Goal: Transaction & Acquisition: Obtain resource

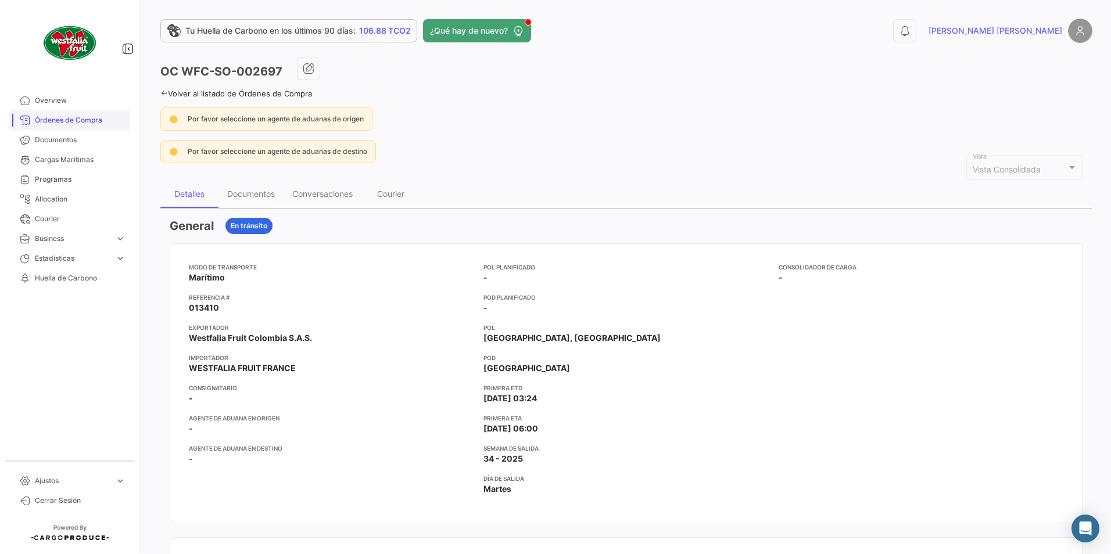
click at [75, 125] on span "Órdenes de Compra" at bounding box center [80, 120] width 91 height 10
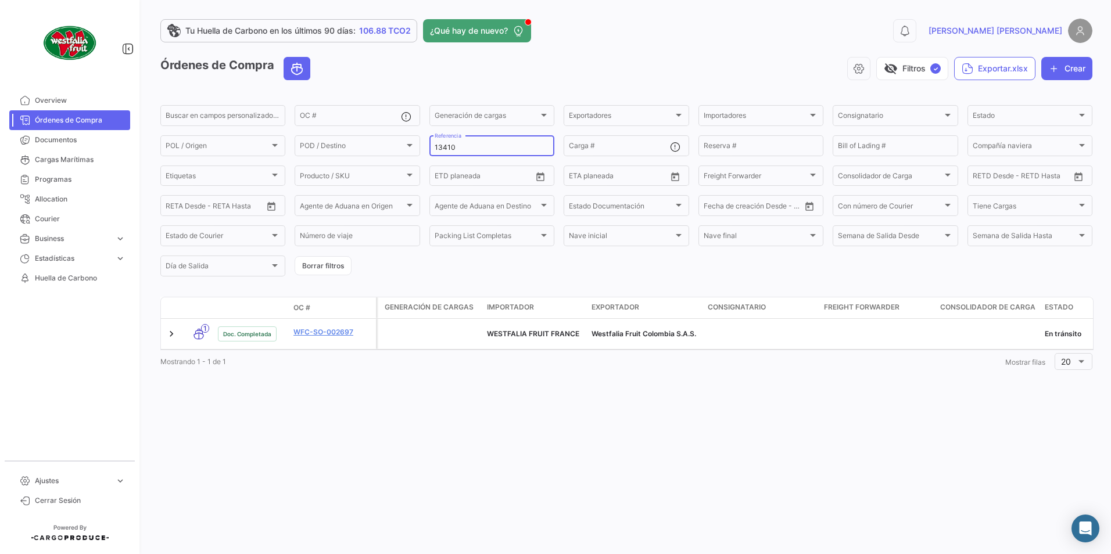
click at [456, 146] on input "13410" at bounding box center [492, 148] width 114 height 8
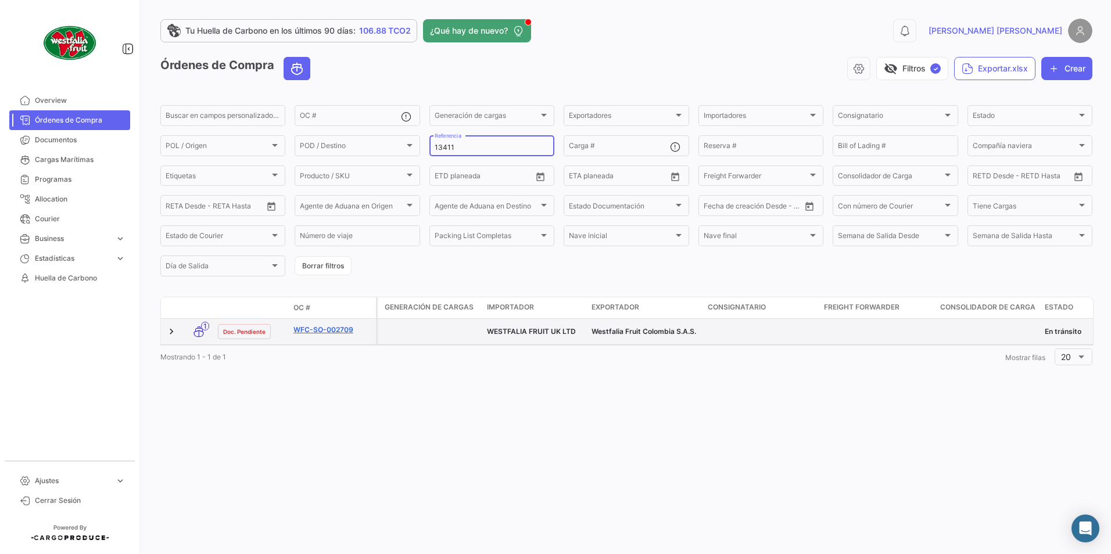
type input "13411"
click at [311, 328] on link "WFC-SO-002709" at bounding box center [332, 330] width 78 height 10
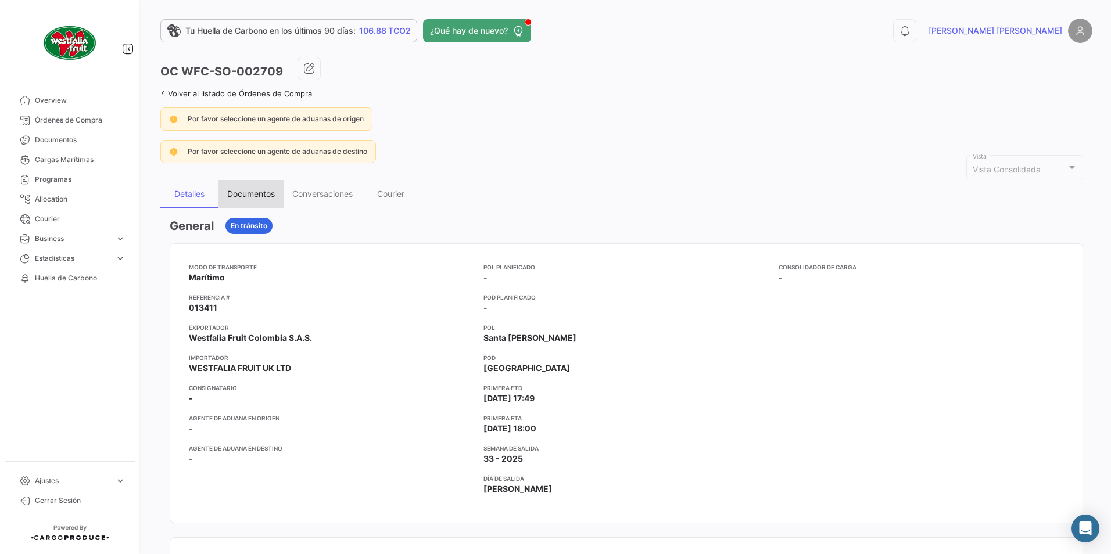
click at [268, 199] on div "Documentos" at bounding box center [250, 194] width 65 height 28
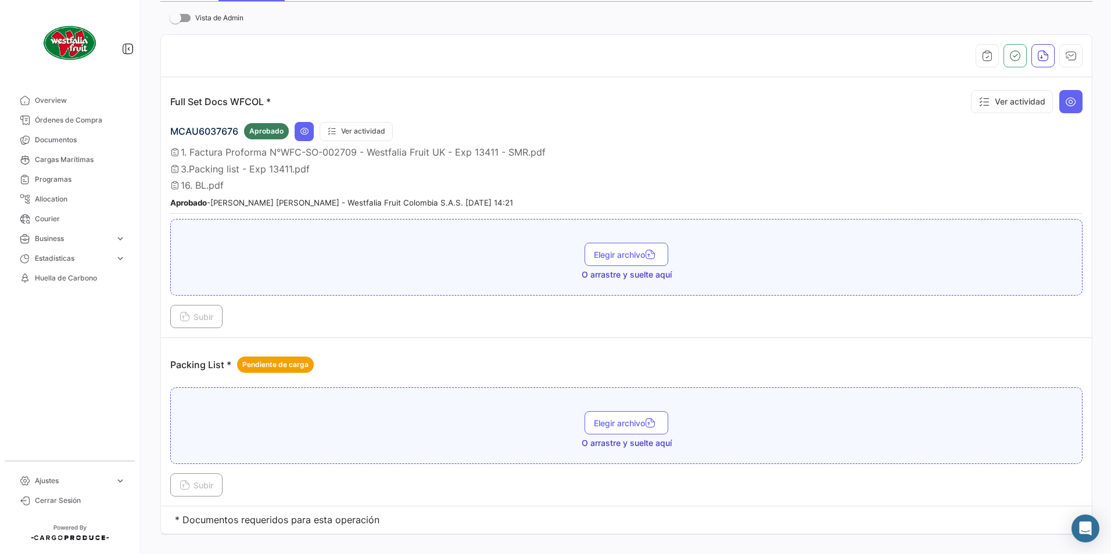
scroll to position [225, 0]
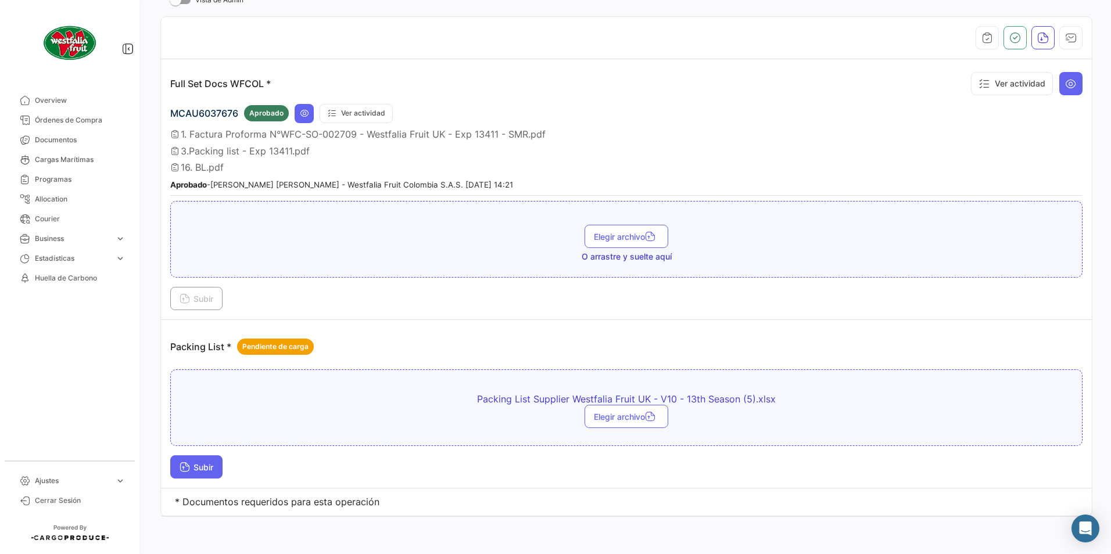
click at [221, 467] on button "Subir" at bounding box center [196, 467] width 52 height 23
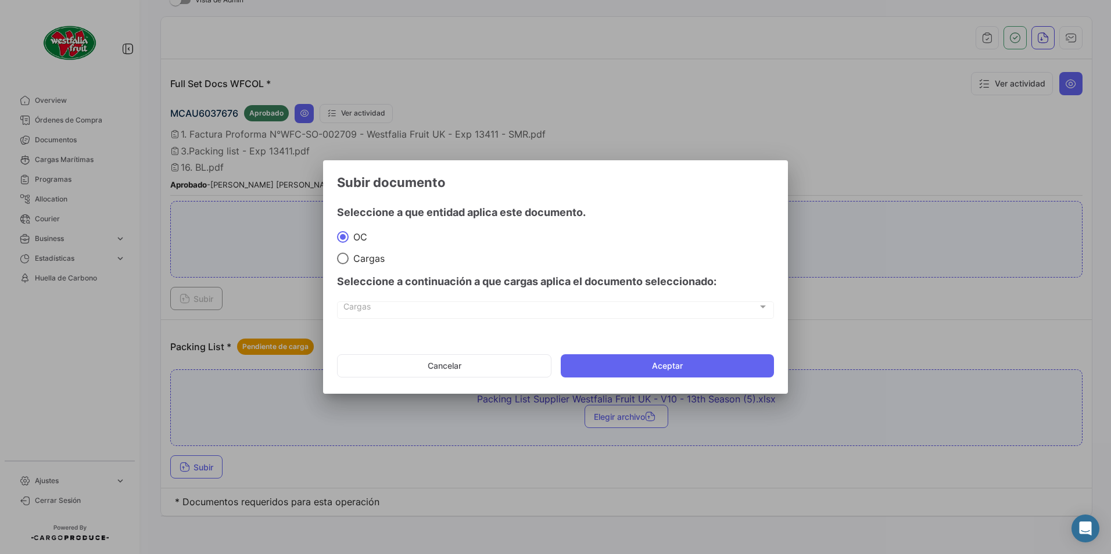
click at [343, 264] on mat-dialog-content "Seleccione a que entidad aplica este documento. [PERSON_NAME] Seleccione a cont…" at bounding box center [555, 263] width 465 height 137
drag, startPoint x: 343, startPoint y: 264, endPoint x: 338, endPoint y: 260, distance: 7.0
click at [338, 260] on span at bounding box center [343, 259] width 12 height 12
click at [338, 260] on input "Cargas" at bounding box center [343, 259] width 12 height 12
radio input "true"
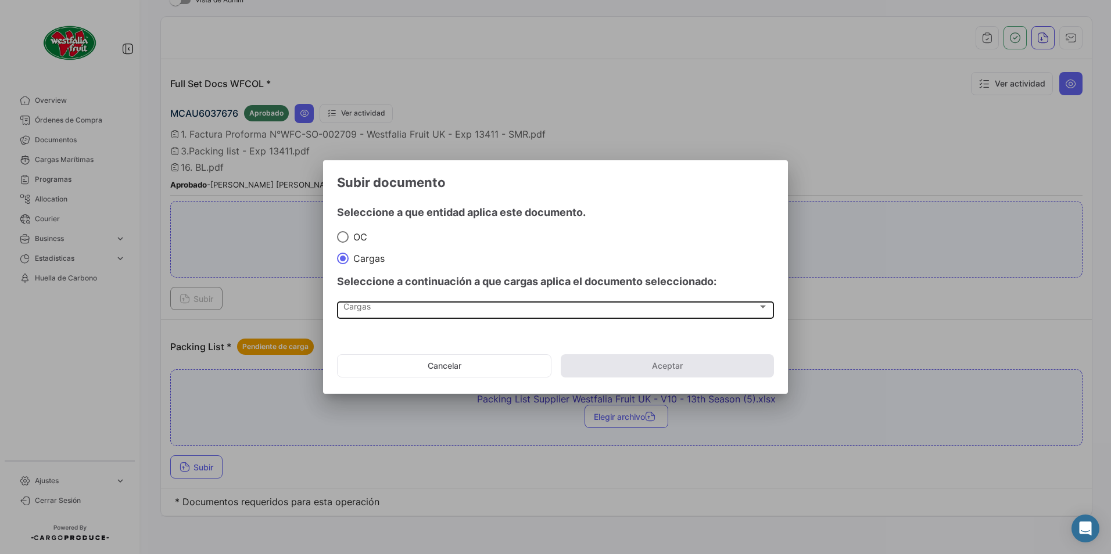
click at [393, 318] on div "Cargas Cargas" at bounding box center [555, 309] width 425 height 20
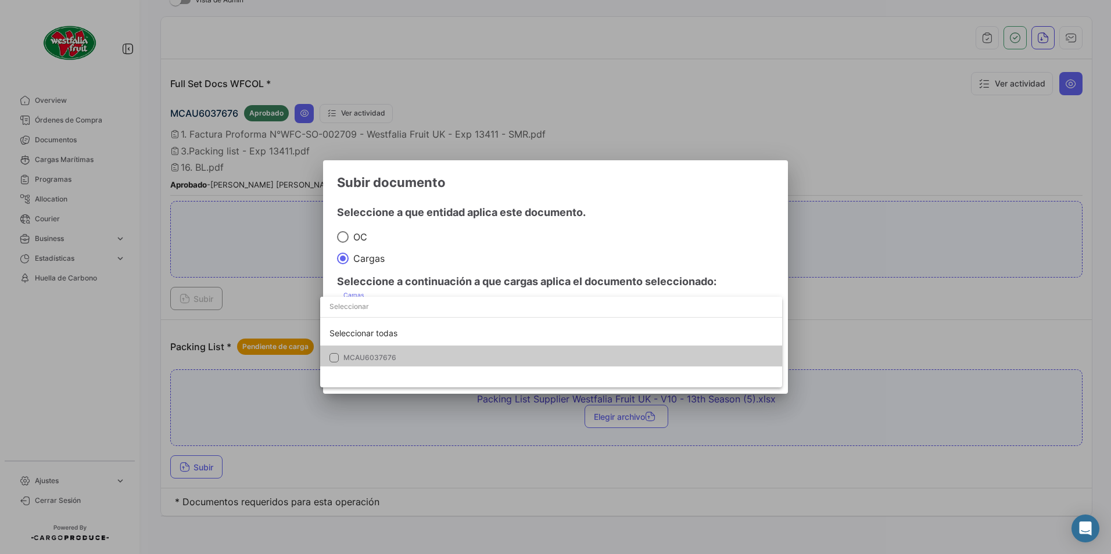
click at [363, 353] on span "MCAU6037676" at bounding box center [369, 357] width 53 height 9
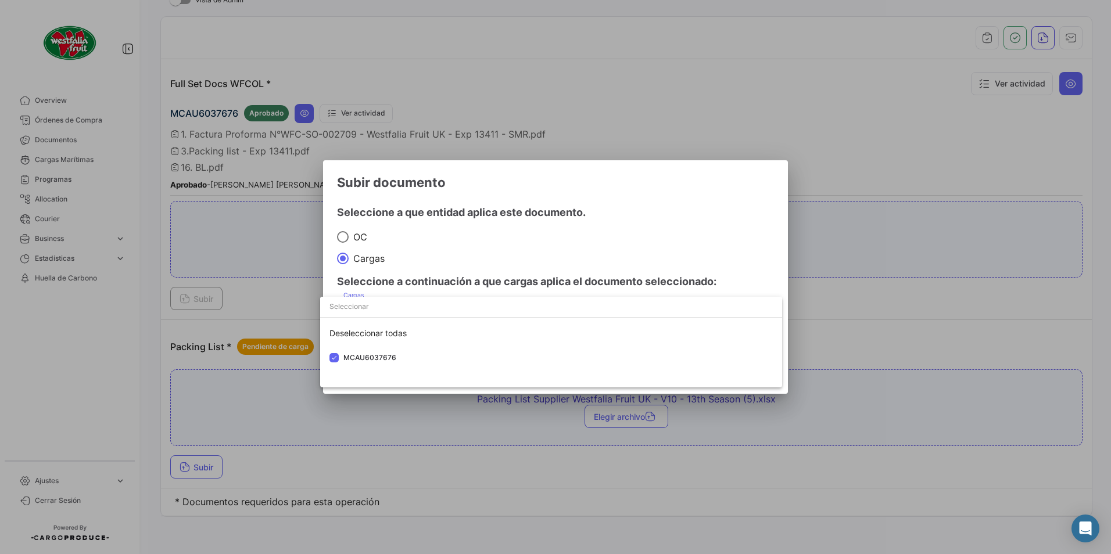
click at [518, 242] on div at bounding box center [555, 277] width 1111 height 554
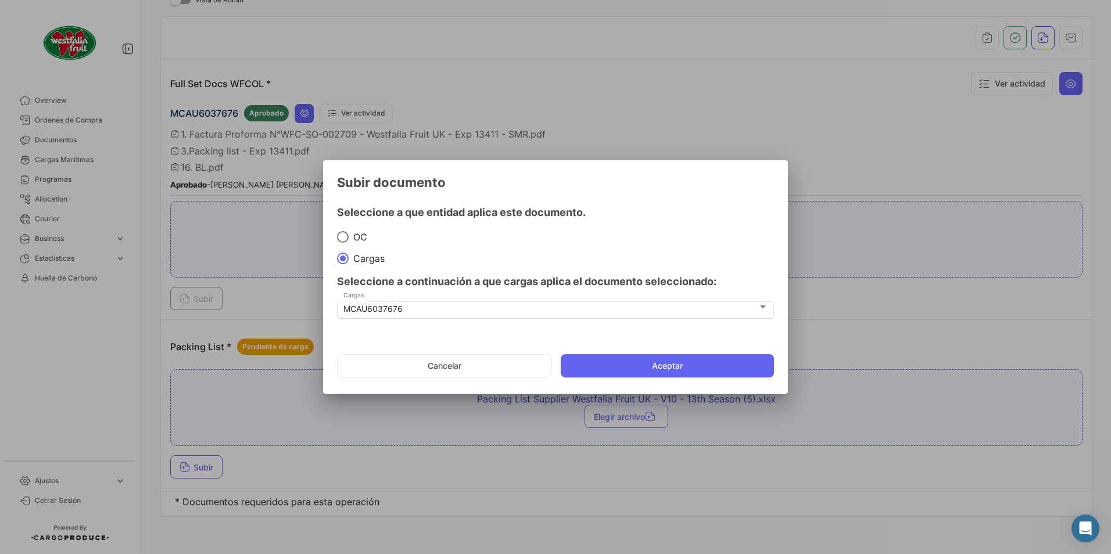
click at [608, 354] on button "Aceptar" at bounding box center [667, 365] width 213 height 23
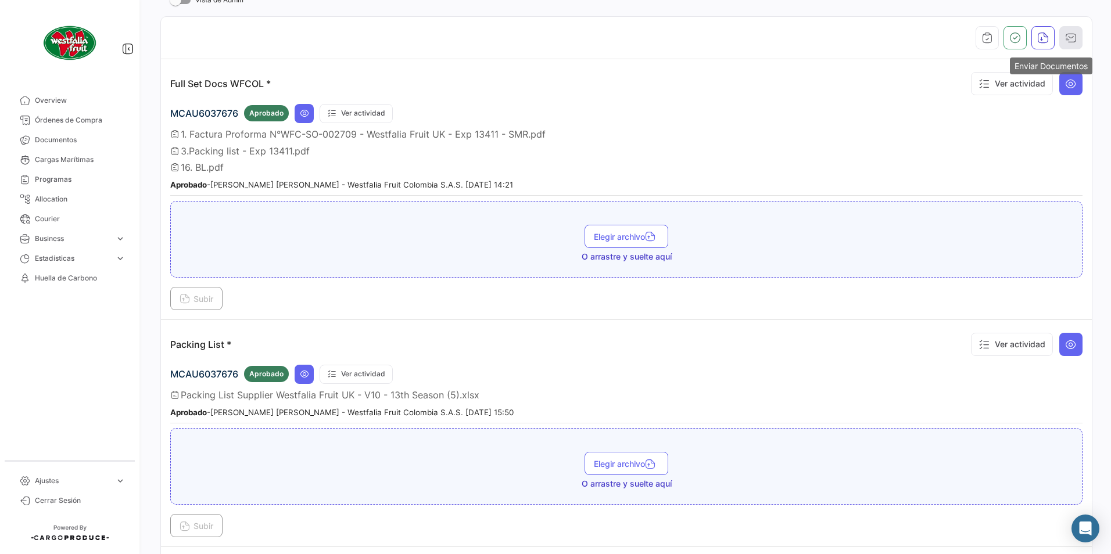
click at [1065, 42] on icon "button" at bounding box center [1071, 38] width 12 height 12
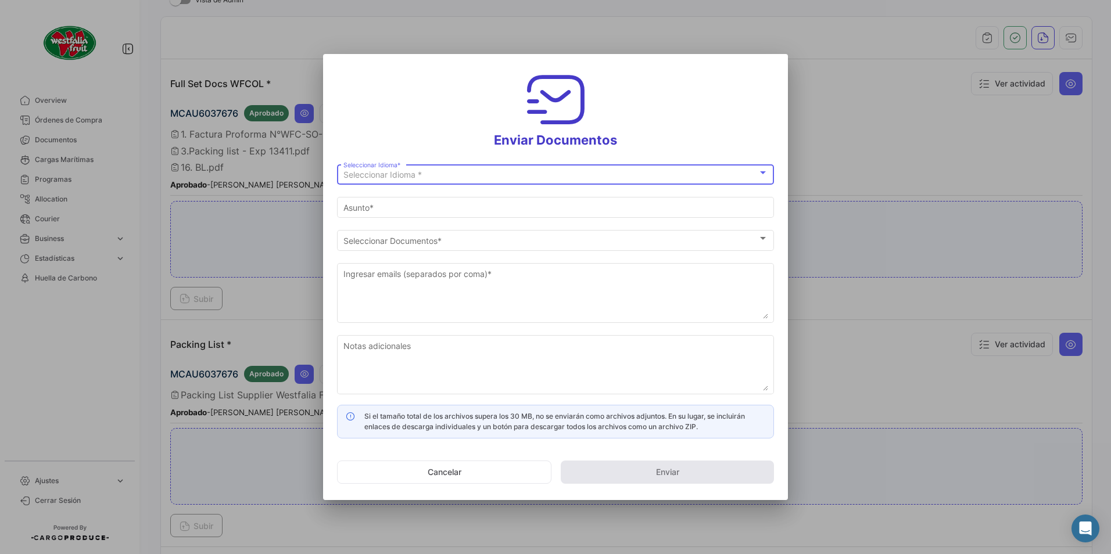
click at [427, 171] on div "Seleccionar Idioma *" at bounding box center [550, 175] width 414 height 10
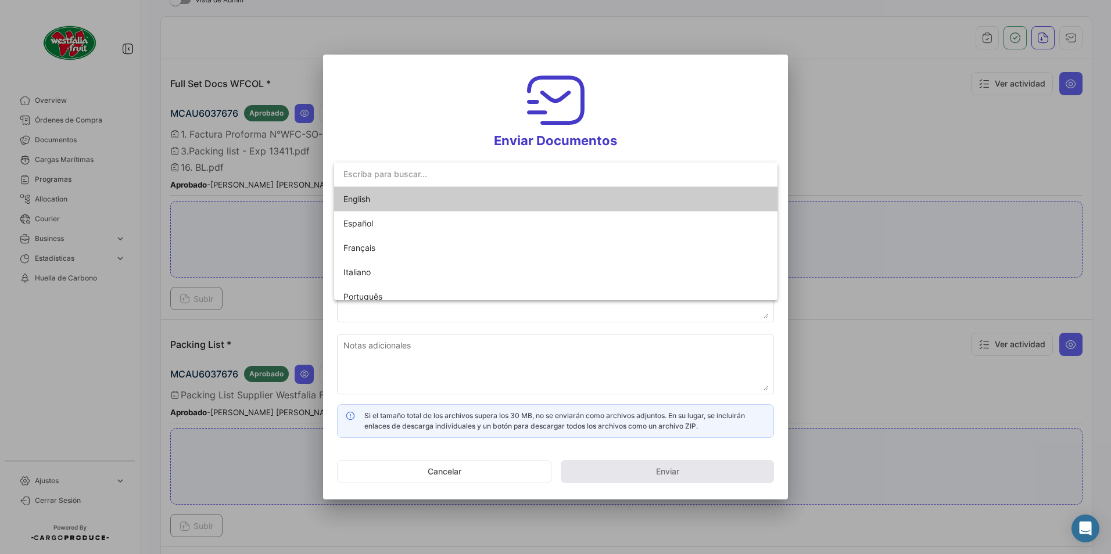
click at [358, 195] on span "English" at bounding box center [356, 199] width 27 height 10
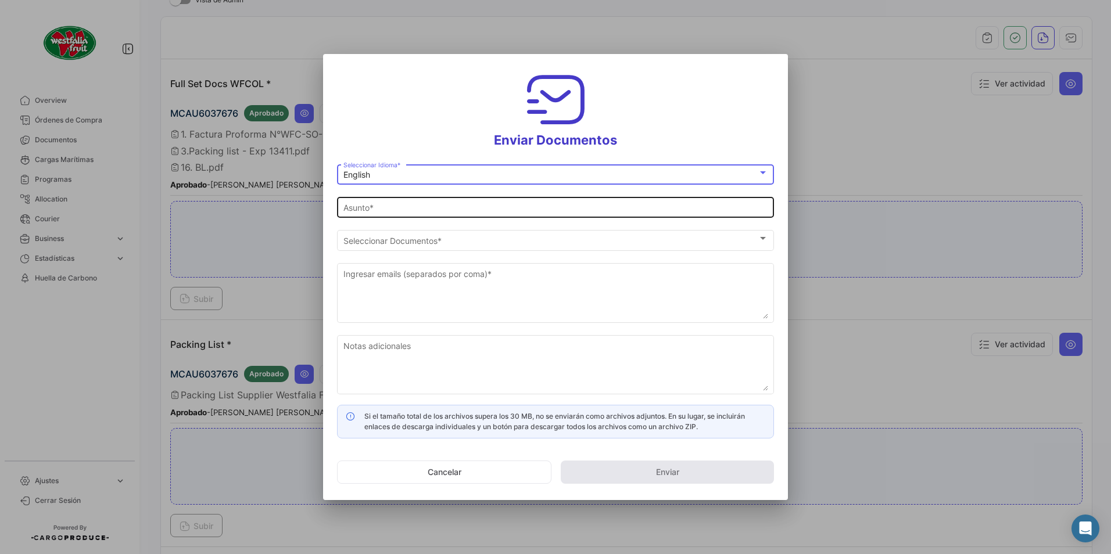
click at [382, 209] on input "Asunto *" at bounding box center [555, 208] width 425 height 10
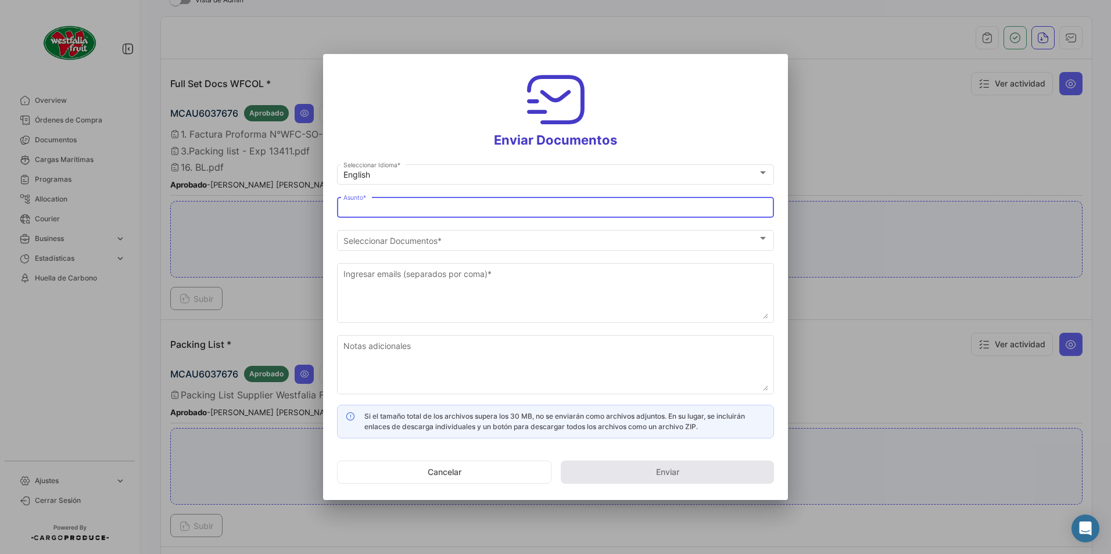
click at [357, 209] on input "Asunto *" at bounding box center [555, 208] width 425 height 10
click at [357, 208] on input "[PERSON_NAME] [PERSON_NAME] has shared the documents of PO # WFC-SO-002709 with…" at bounding box center [555, 208] width 425 height 10
click at [395, 208] on input "[PERSON_NAME] [PERSON_NAME] has shared the documents of PO # WFC-SO-002709 with…" at bounding box center [555, 208] width 425 height 10
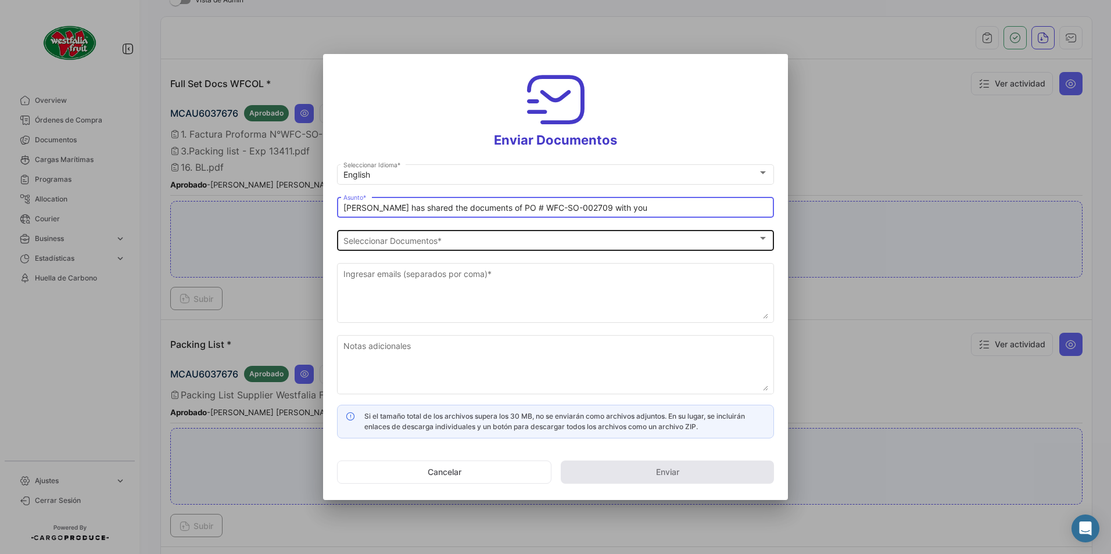
type input "[PERSON_NAME] has shared the documents of PO # WFC-SO-002709 with you"
click at [408, 245] on span "Seleccionar Documentos" at bounding box center [550, 241] width 414 height 10
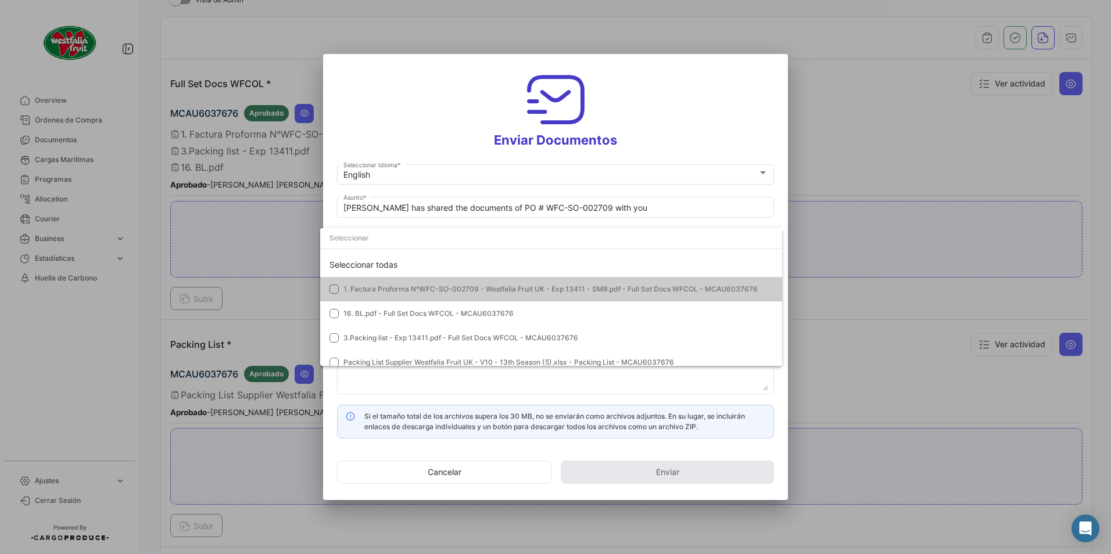
click at [380, 285] on span "1. Factura Proforma N°WFC-SO-002709 - Westfalia Fruit UK - Exp 13411 - SMR.pdf …" at bounding box center [550, 289] width 414 height 9
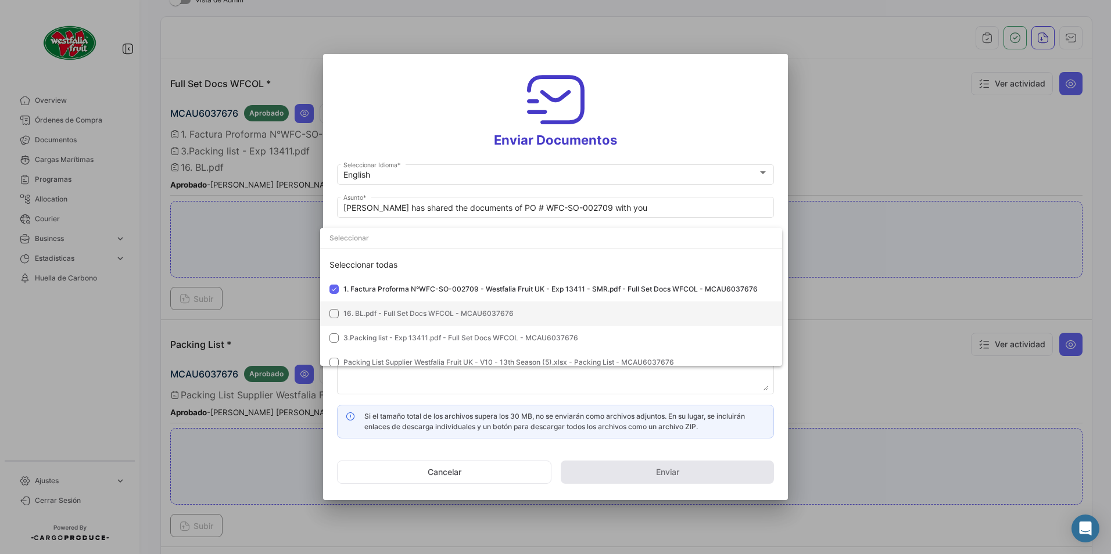
click at [370, 309] on span "16. BL.pdf - Full Set Docs WFCOL - MCAU6037676" at bounding box center [428, 313] width 170 height 9
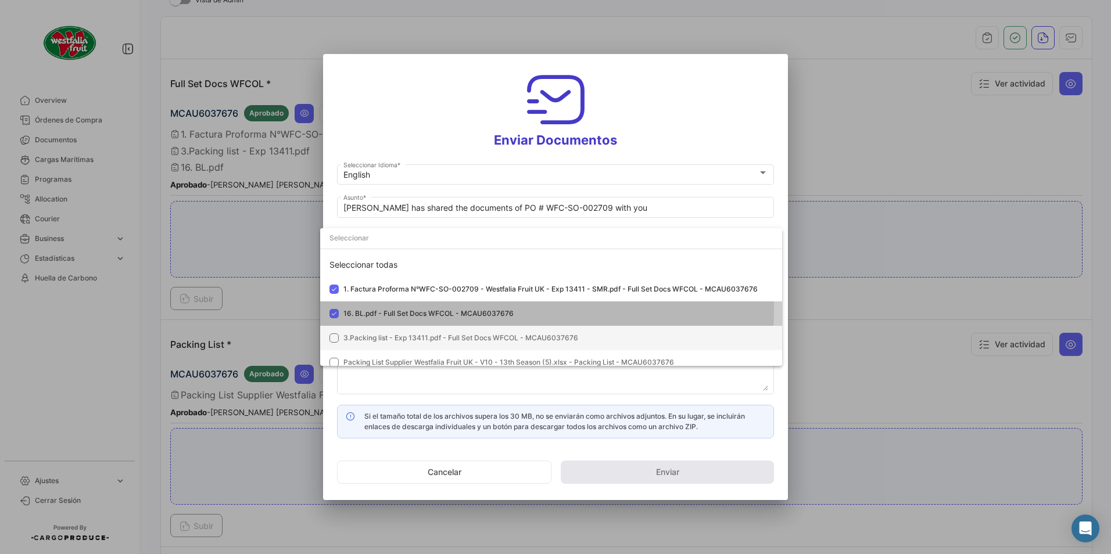
click at [356, 340] on span "3.Packing list - Exp 13411.pdf - Full Set Docs WFCOL - MCAU6037676" at bounding box center [460, 337] width 235 height 9
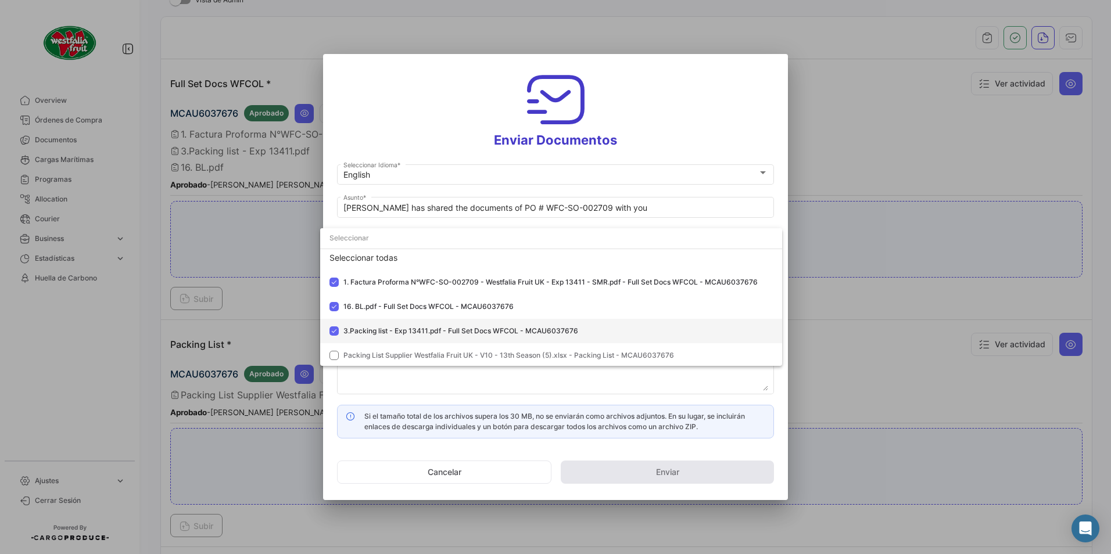
scroll to position [9, 0]
drag, startPoint x: 372, startPoint y: 346, endPoint x: 380, endPoint y: 347, distance: 7.6
click at [373, 345] on mat-option "Packing List Supplier Westfalia Fruit UK - V10 - 13th Season (5).xlsx - Packing…" at bounding box center [551, 354] width 462 height 24
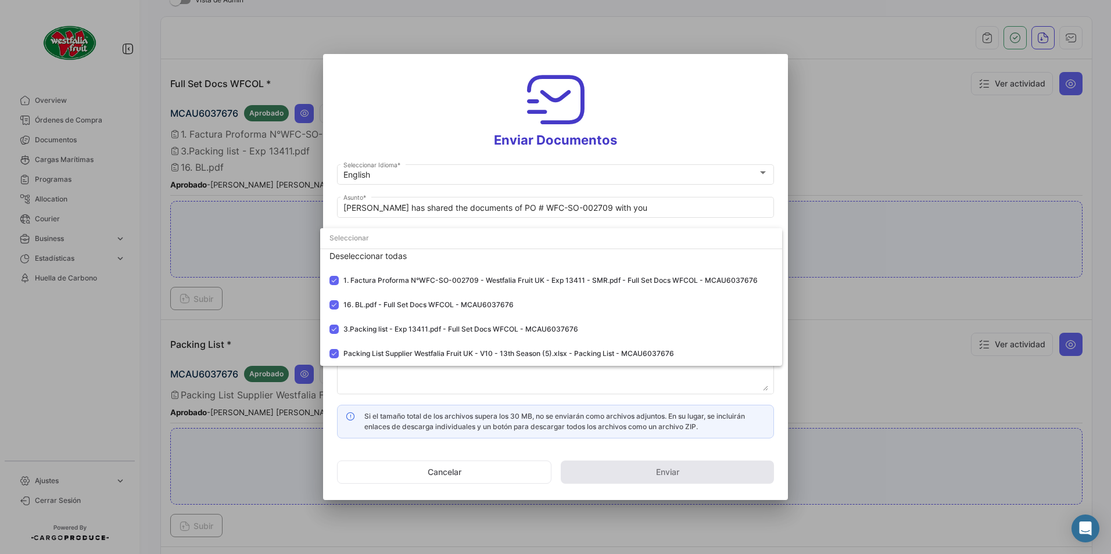
click at [671, 132] on div at bounding box center [555, 277] width 1111 height 554
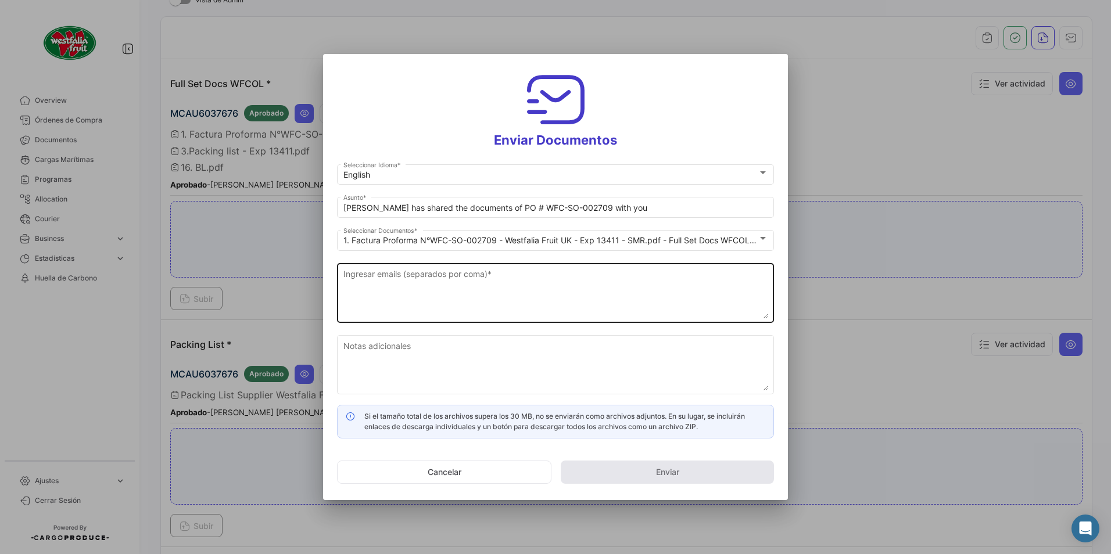
click at [472, 295] on textarea "Ingresar emails (separados por coma) *" at bounding box center [555, 293] width 425 height 51
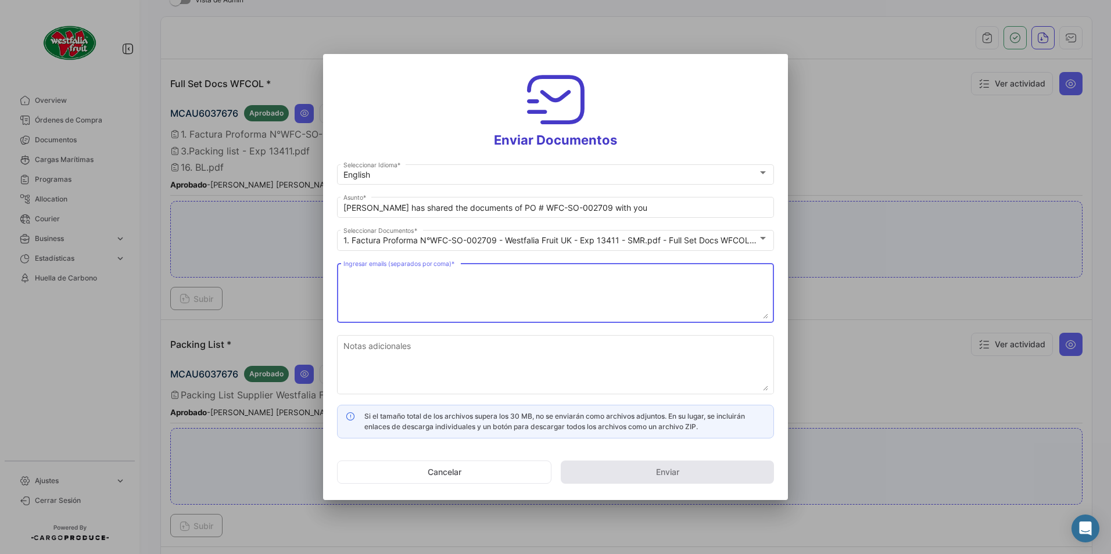
paste textarea "[DOMAIN_NAME][EMAIL_ADDRESS][DOMAIN_NAME], [PERSON_NAME][EMAIL_ADDRESS][PERSON_…"
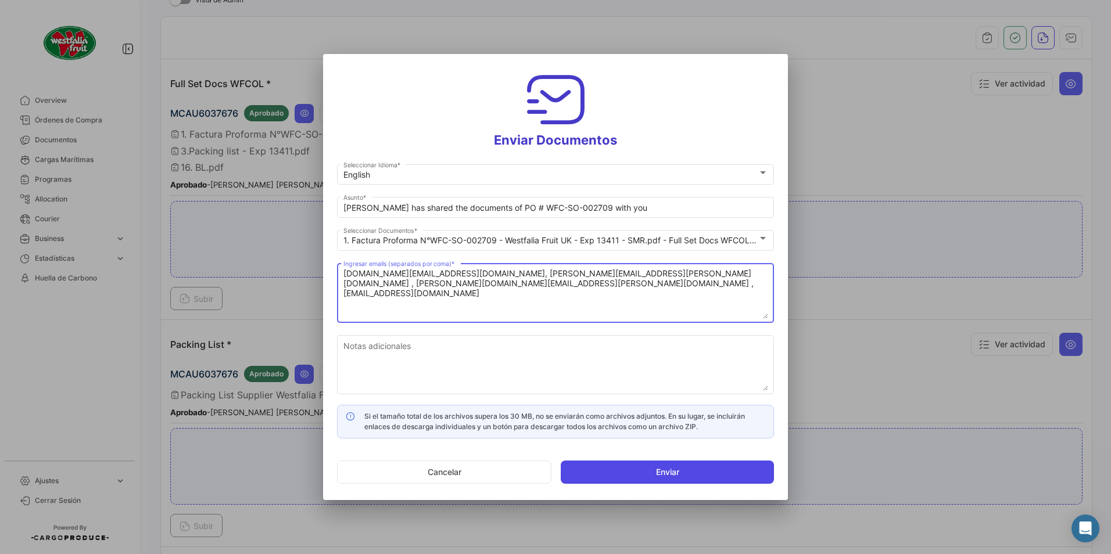
type textarea "[DOMAIN_NAME][EMAIL_ADDRESS][DOMAIN_NAME], [PERSON_NAME][EMAIL_ADDRESS][PERSON_…"
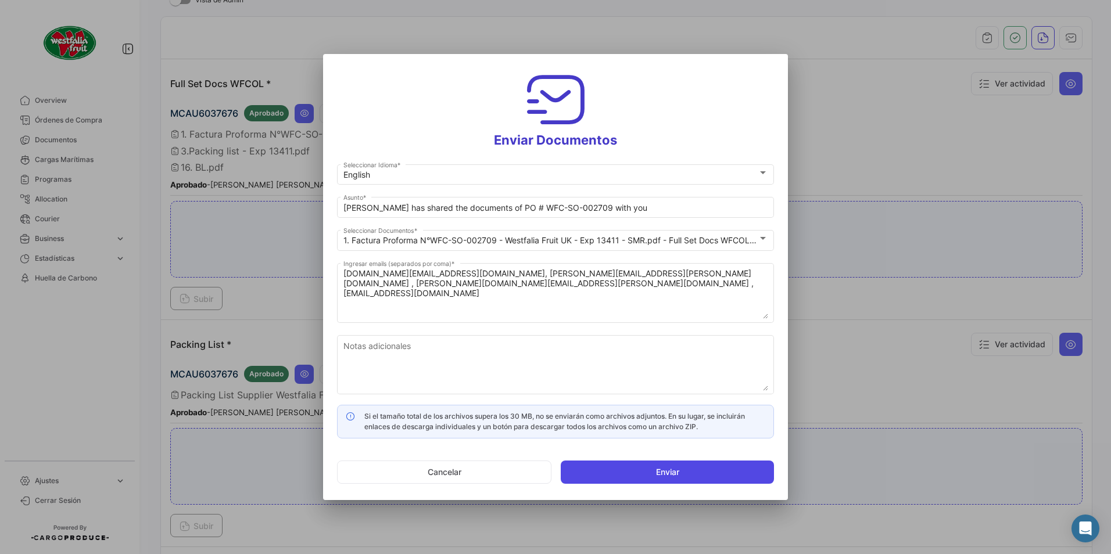
click at [674, 471] on button "Enviar" at bounding box center [667, 472] width 213 height 23
